Goal: Transaction & Acquisition: Purchase product/service

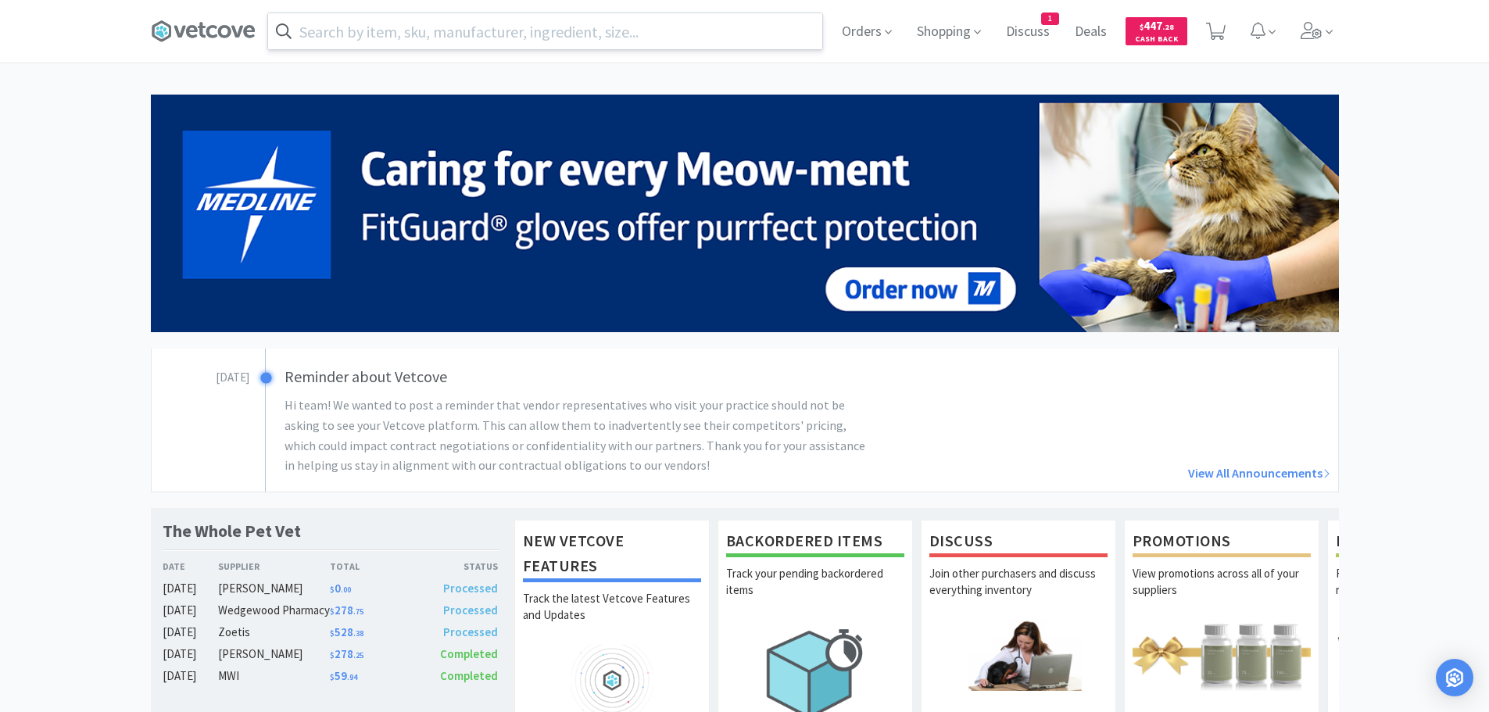
drag, startPoint x: 404, startPoint y: 35, endPoint x: 437, endPoint y: 27, distance: 33.7
click at [404, 35] on input "text" at bounding box center [545, 31] width 554 height 36
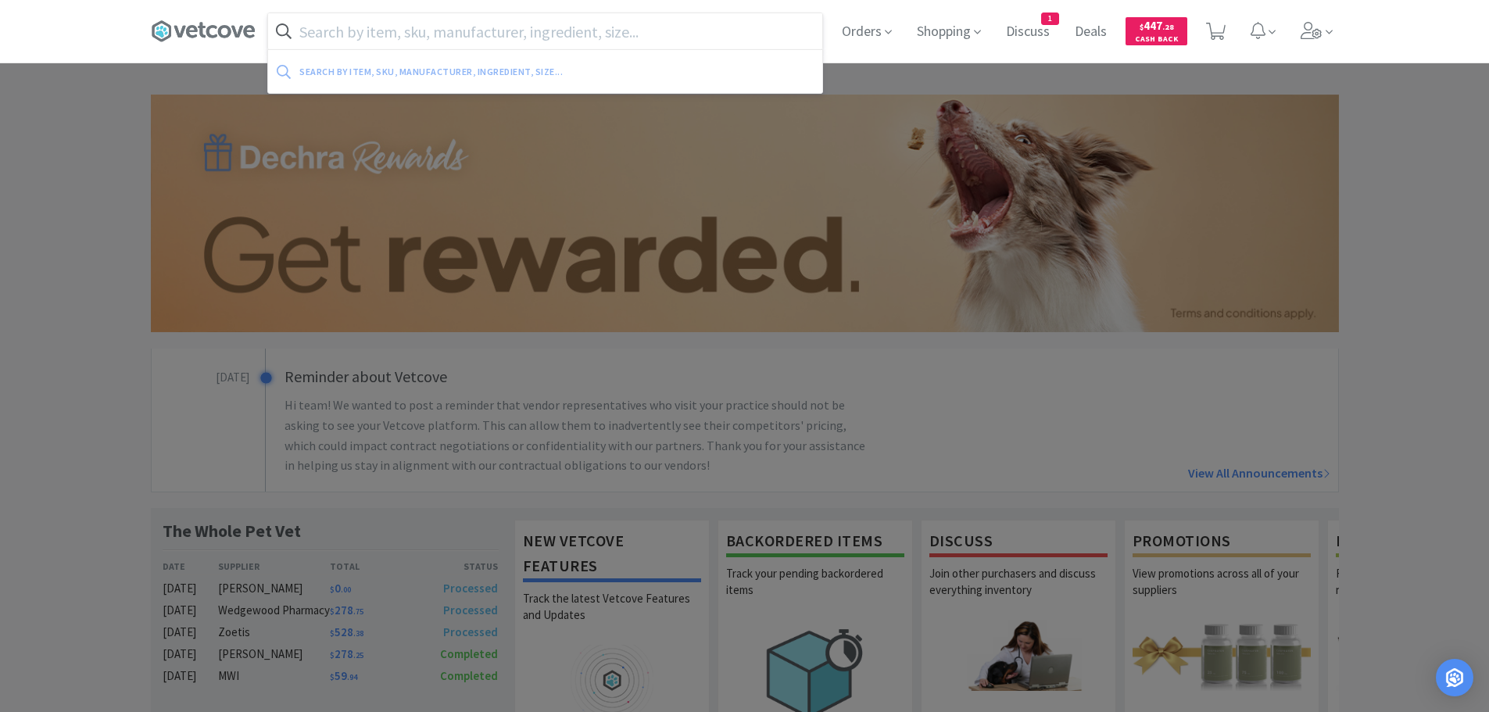
click at [440, 32] on input "text" at bounding box center [545, 31] width 554 height 36
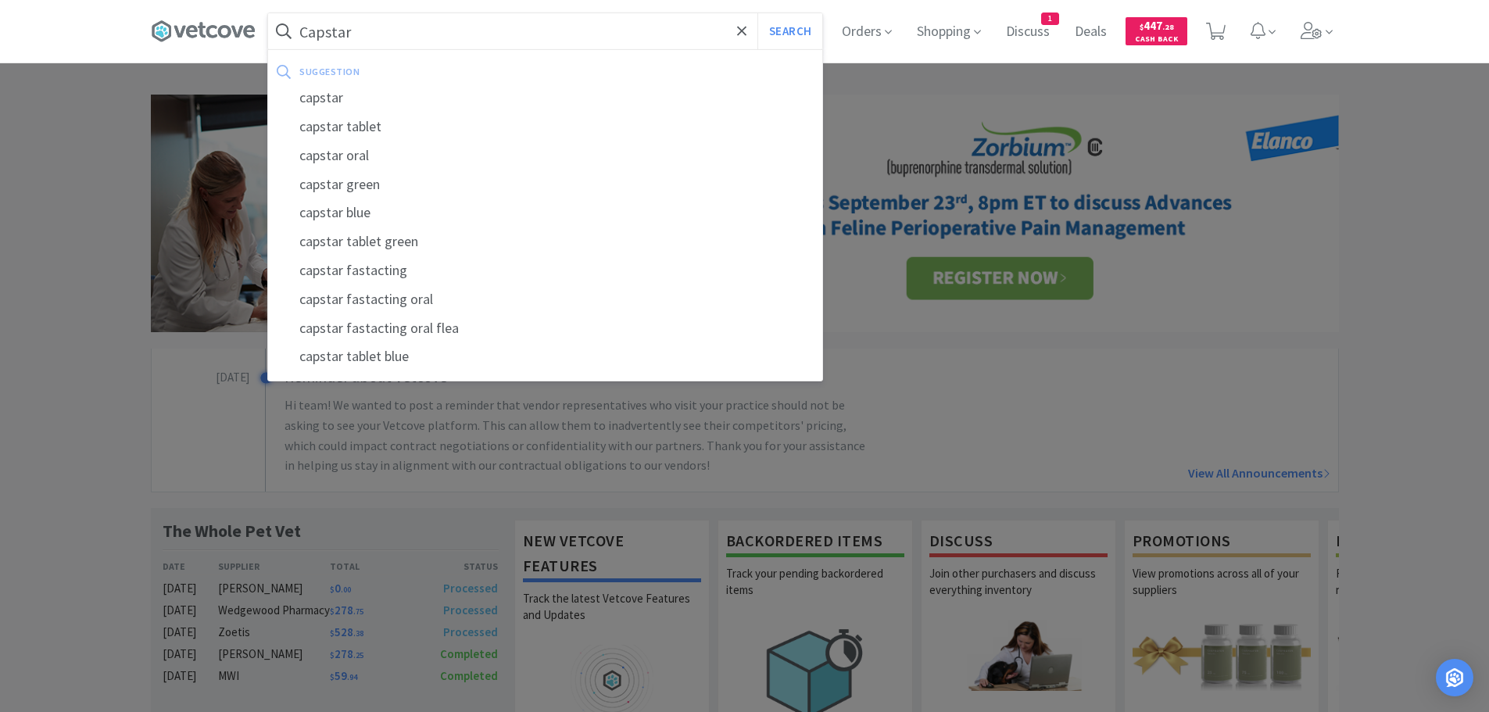
type input "Capstar"
click at [757, 13] on button "Search" at bounding box center [789, 31] width 65 height 36
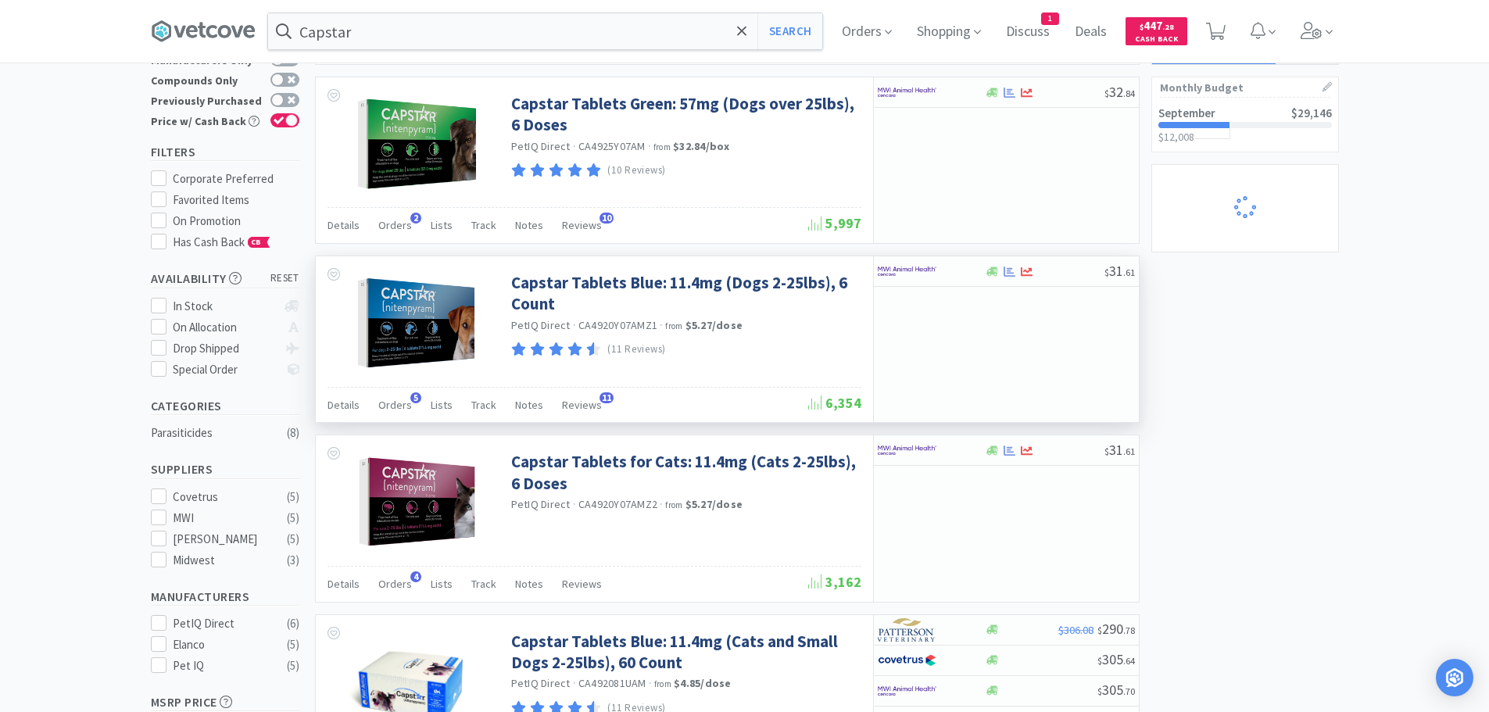
select select "1"
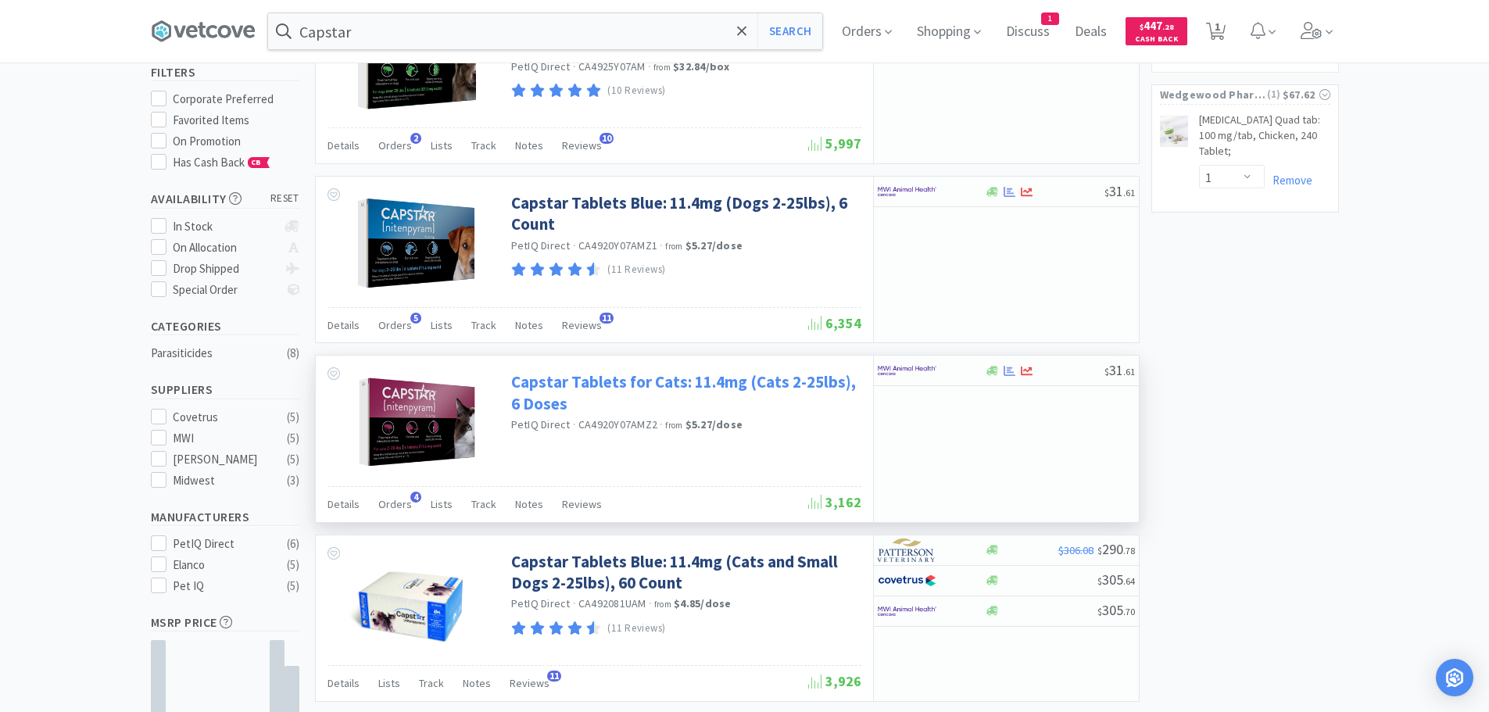
scroll to position [156, 0]
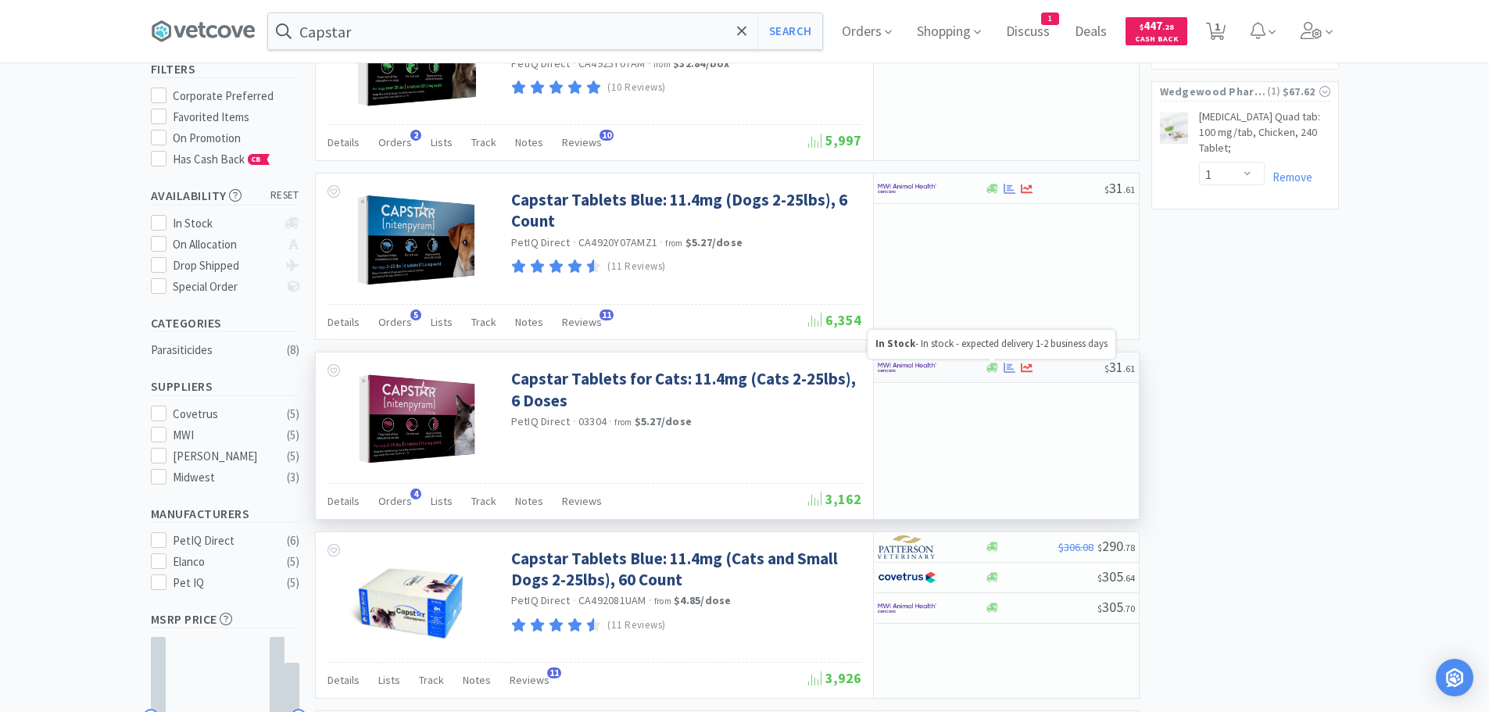
click at [995, 364] on icon at bounding box center [993, 367] width 12 height 9
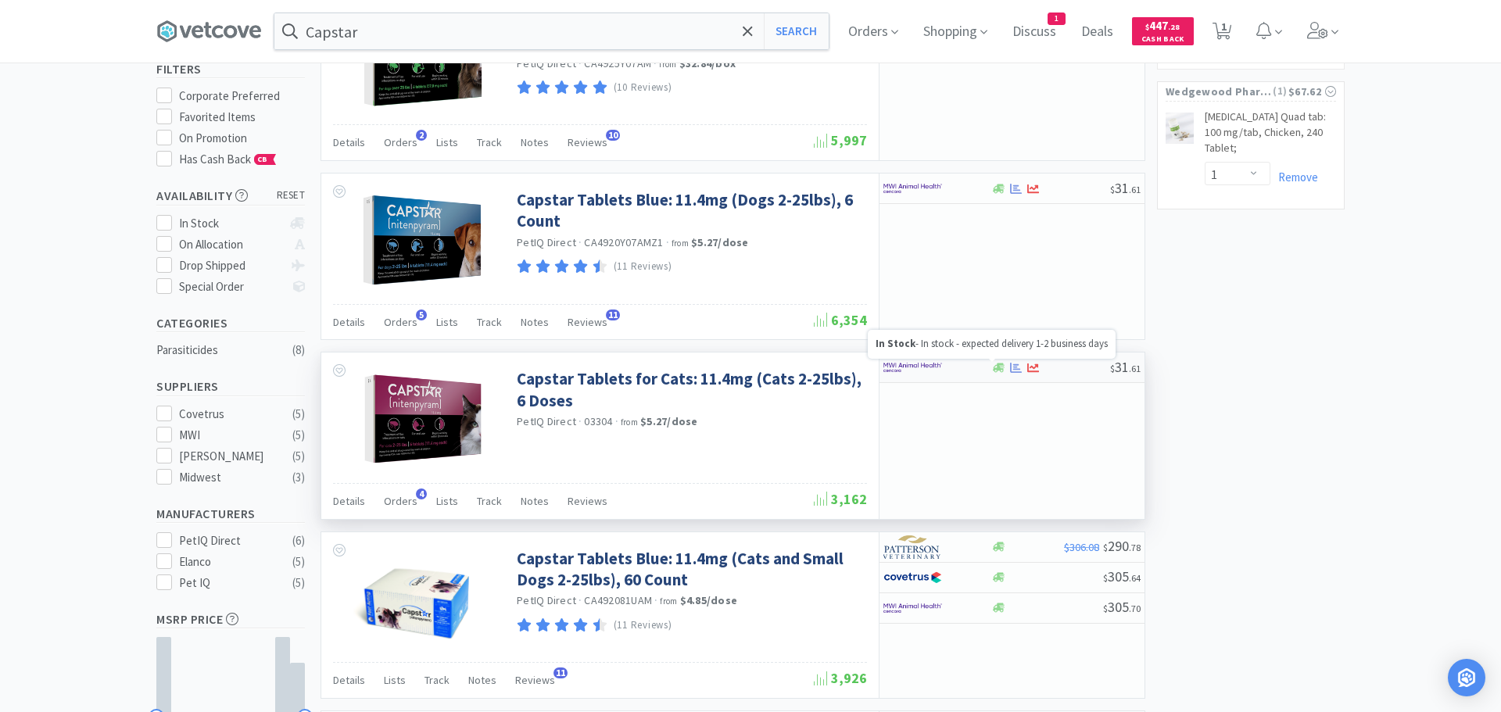
select select "1"
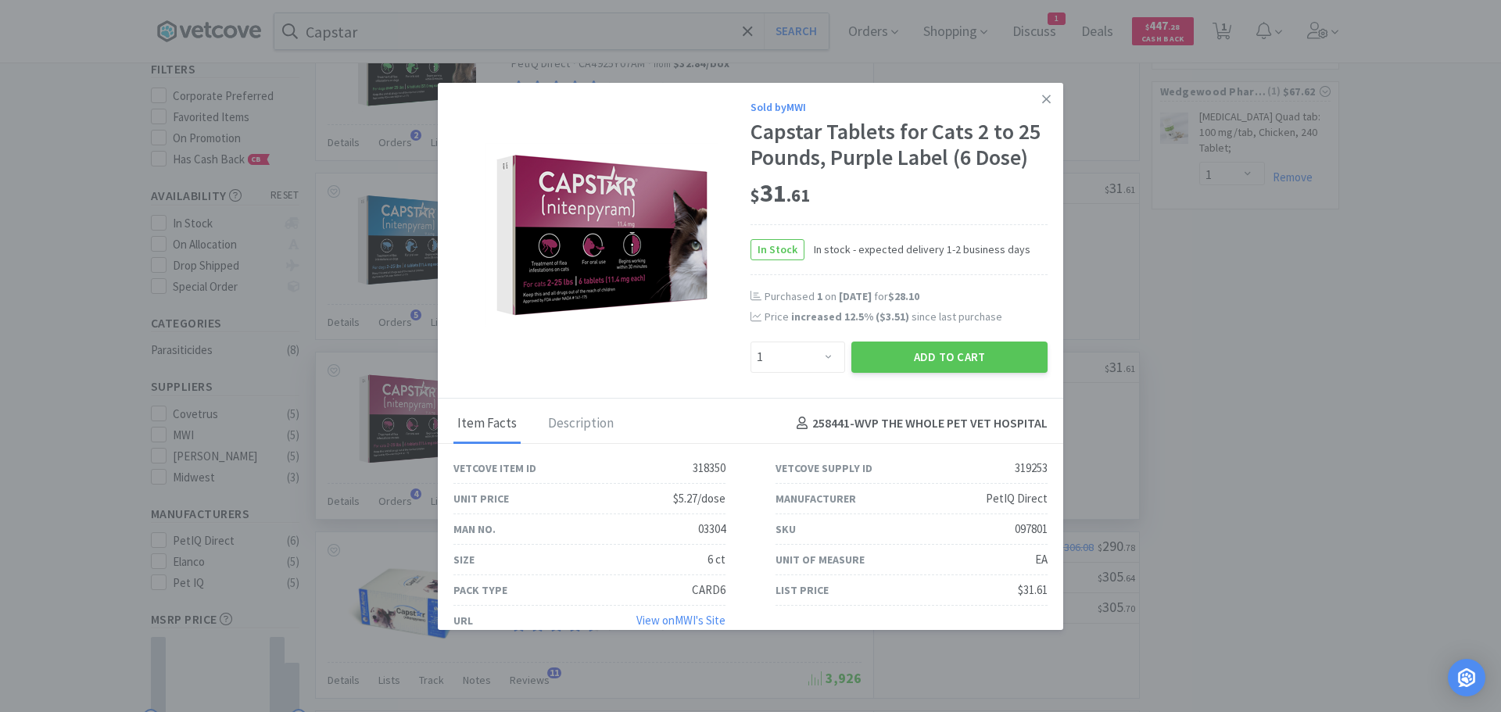
select select "1"
click at [911, 346] on button "Add to Cart" at bounding box center [949, 357] width 196 height 31
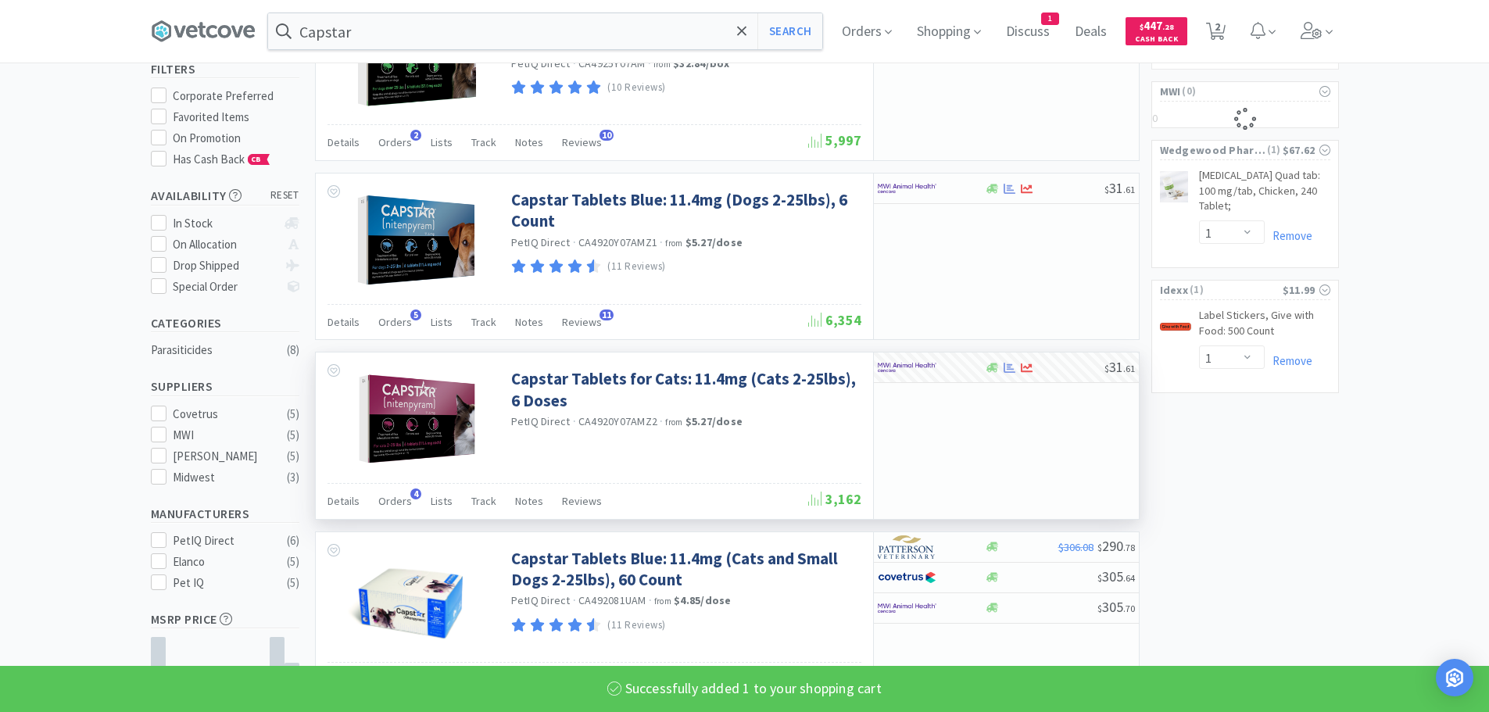
select select "1"
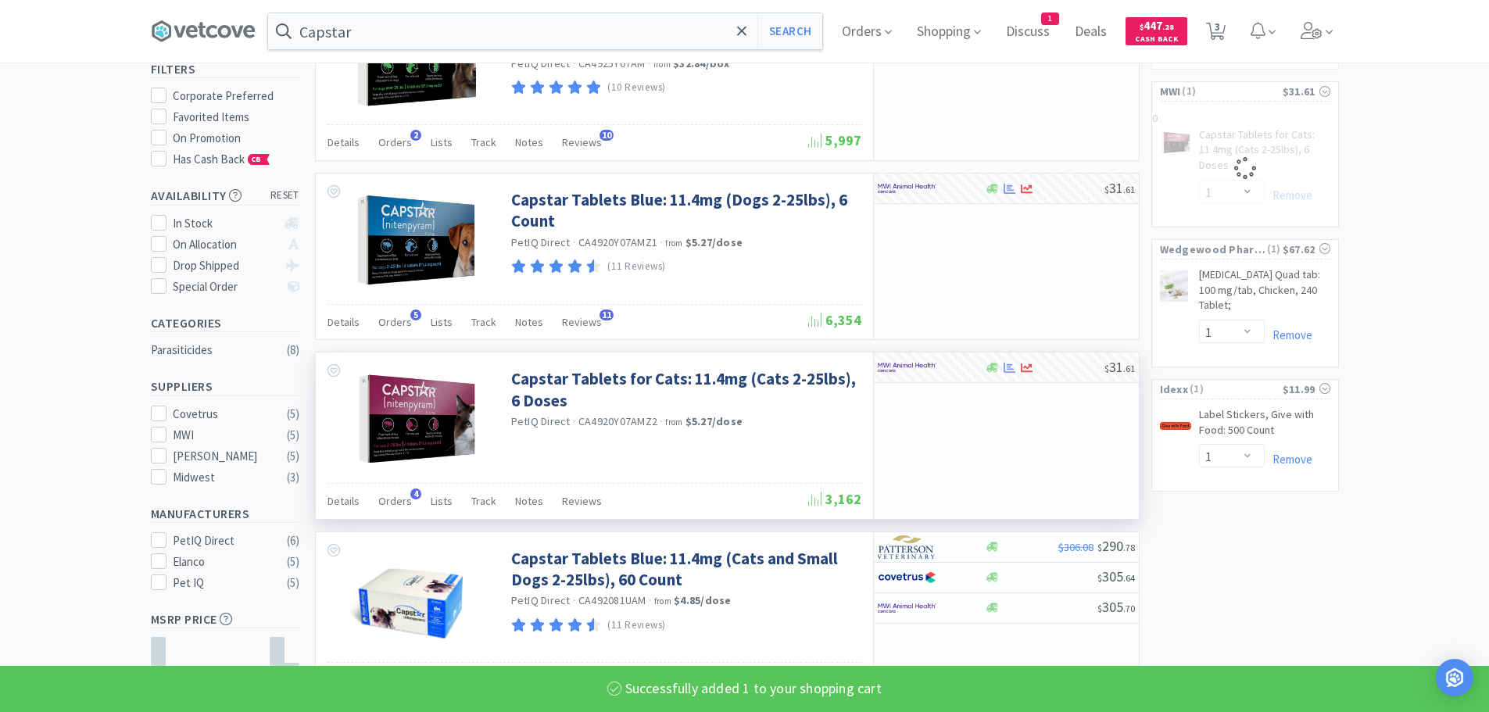
select select "1"
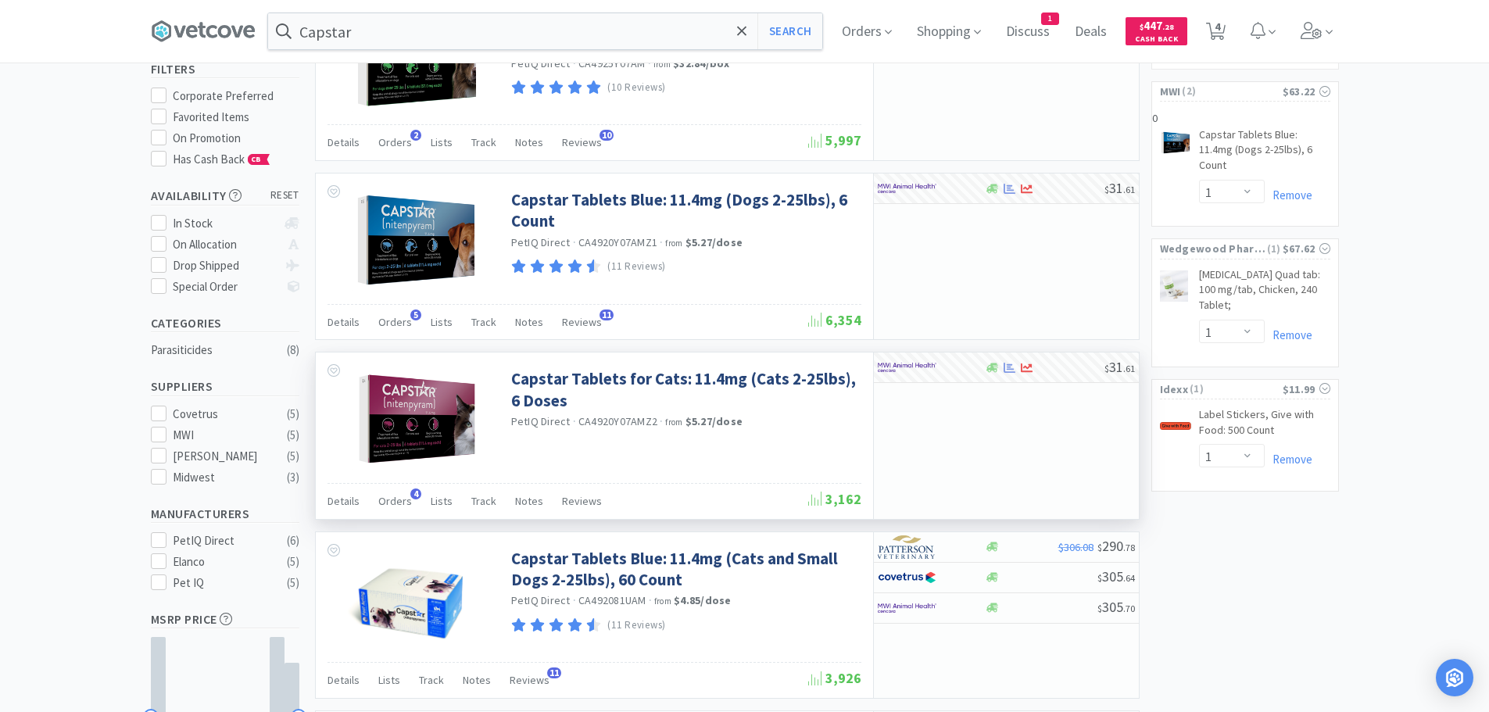
select select "1"
